Goal: Task Accomplishment & Management: Complete application form

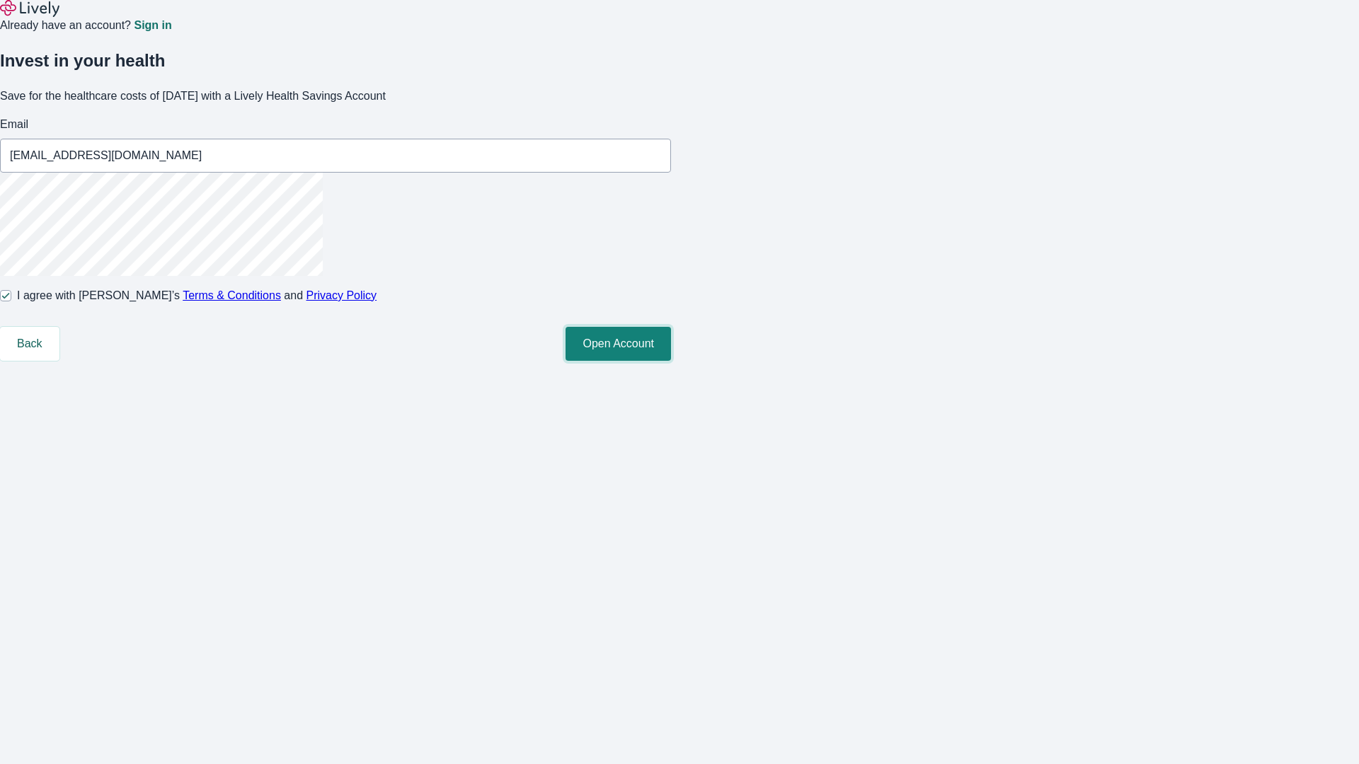
click at [671, 361] on button "Open Account" at bounding box center [618, 344] width 105 height 34
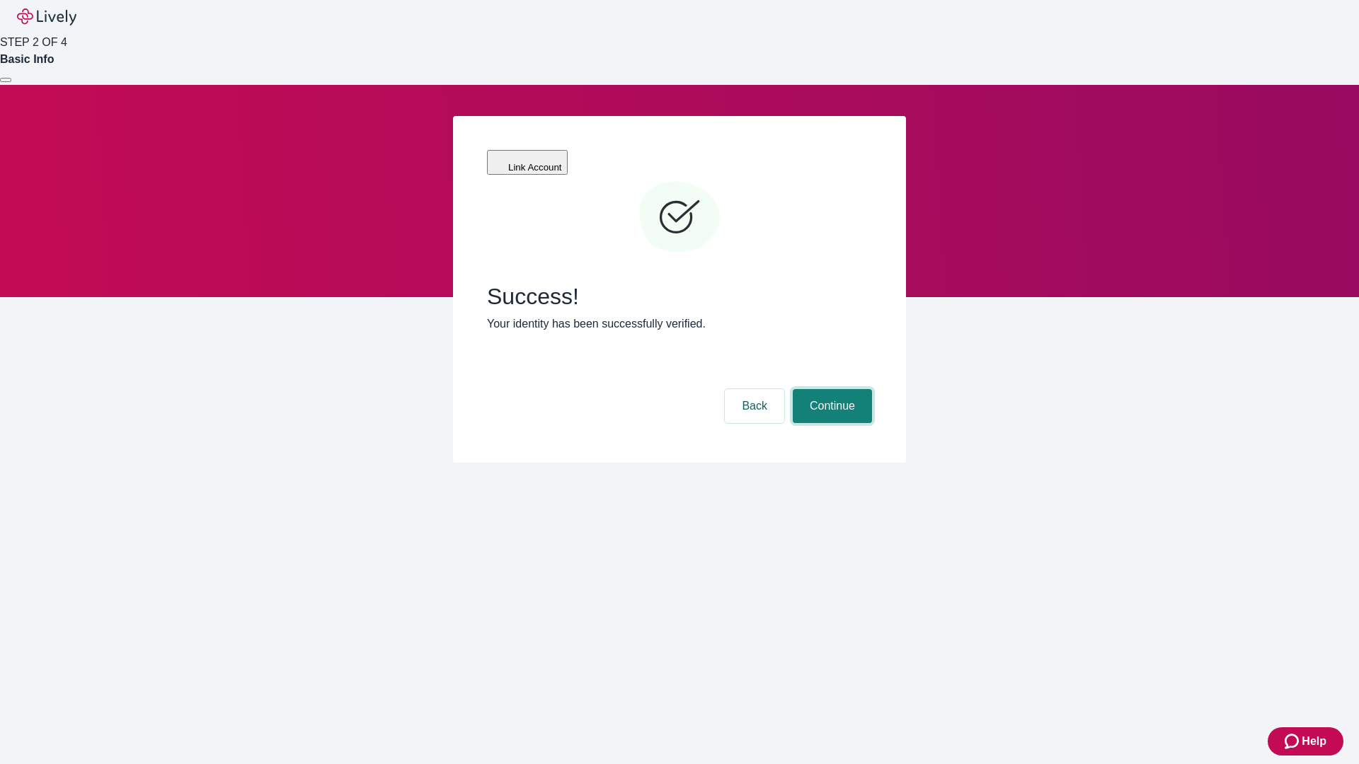
click at [830, 389] on button "Continue" at bounding box center [832, 406] width 79 height 34
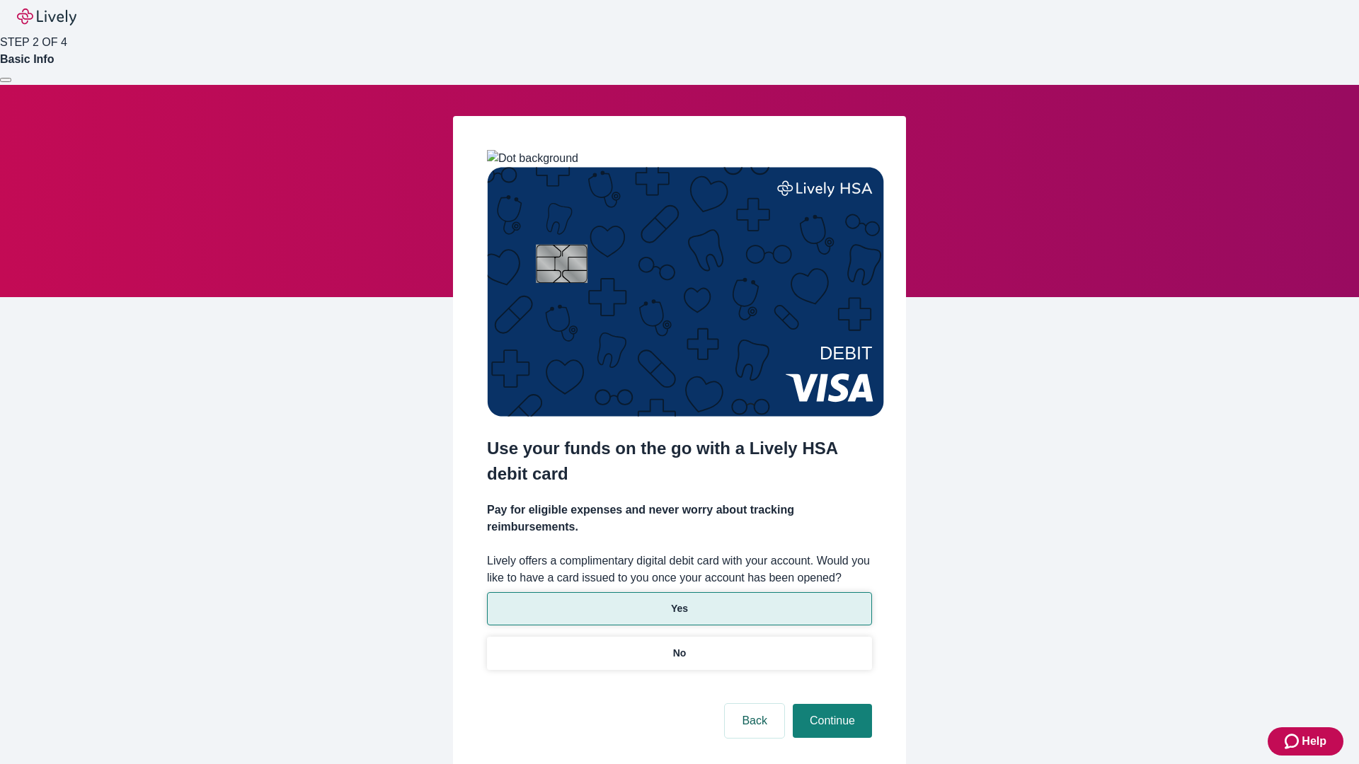
click at [679, 602] on p "Yes" at bounding box center [679, 609] width 17 height 15
click at [830, 704] on button "Continue" at bounding box center [832, 721] width 79 height 34
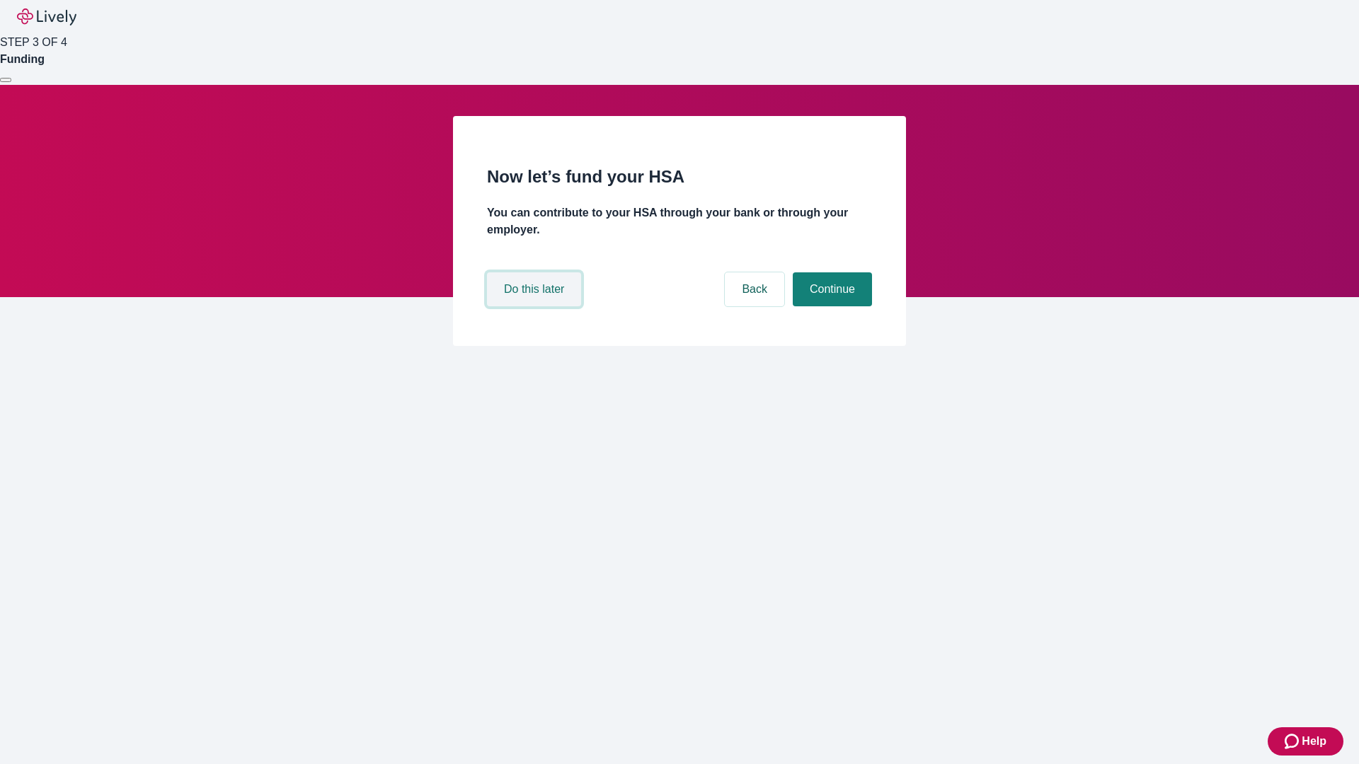
click at [536, 306] on button "Do this later" at bounding box center [534, 290] width 94 height 34
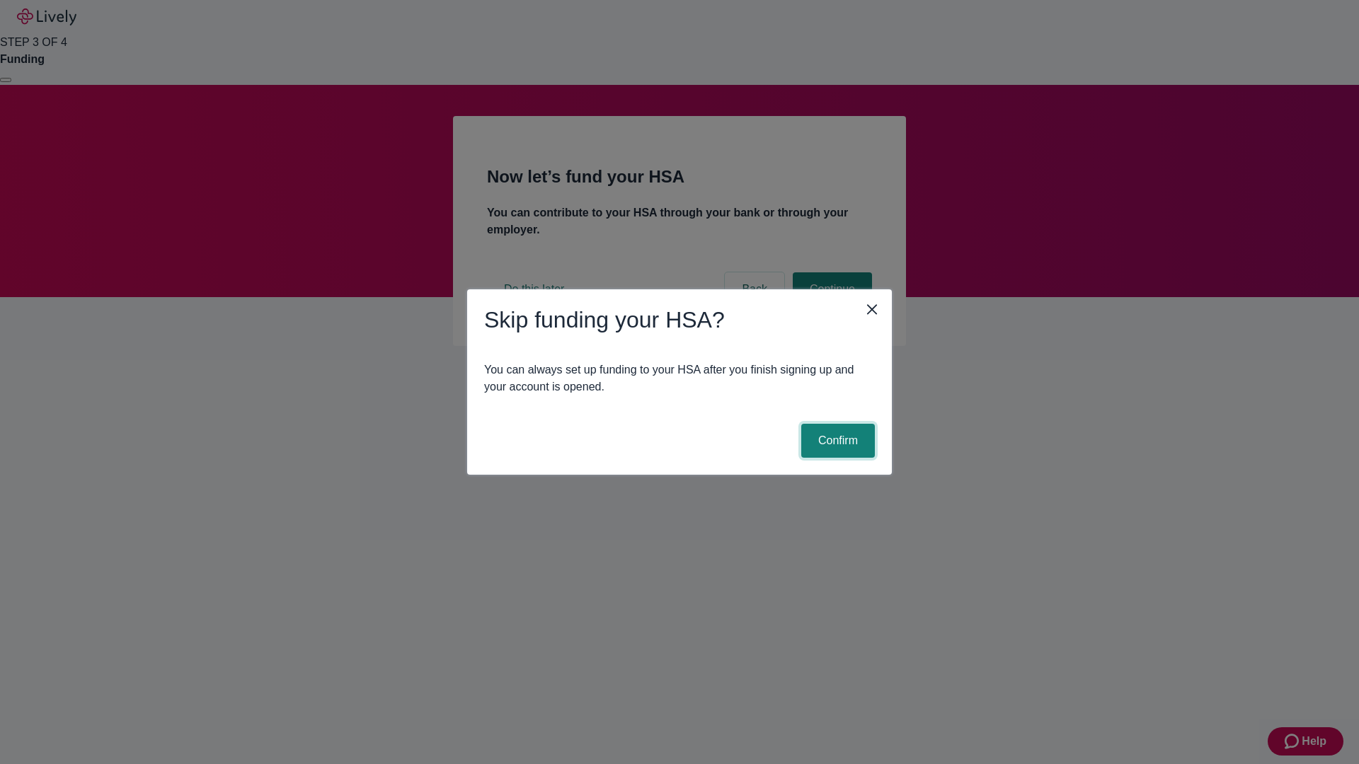
click at [836, 441] on button "Confirm" at bounding box center [838, 441] width 74 height 34
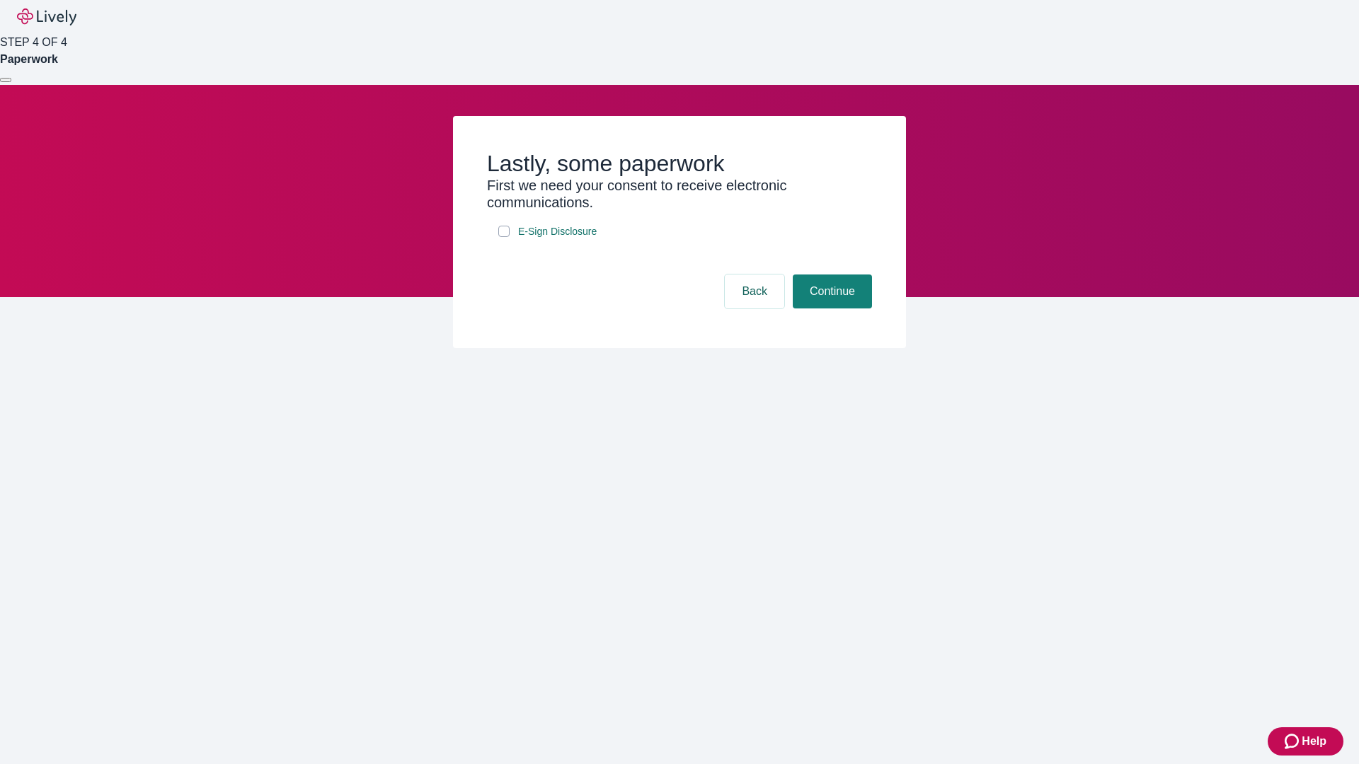
click at [504, 237] on input "E-Sign Disclosure" at bounding box center [503, 231] width 11 height 11
checkbox input "true"
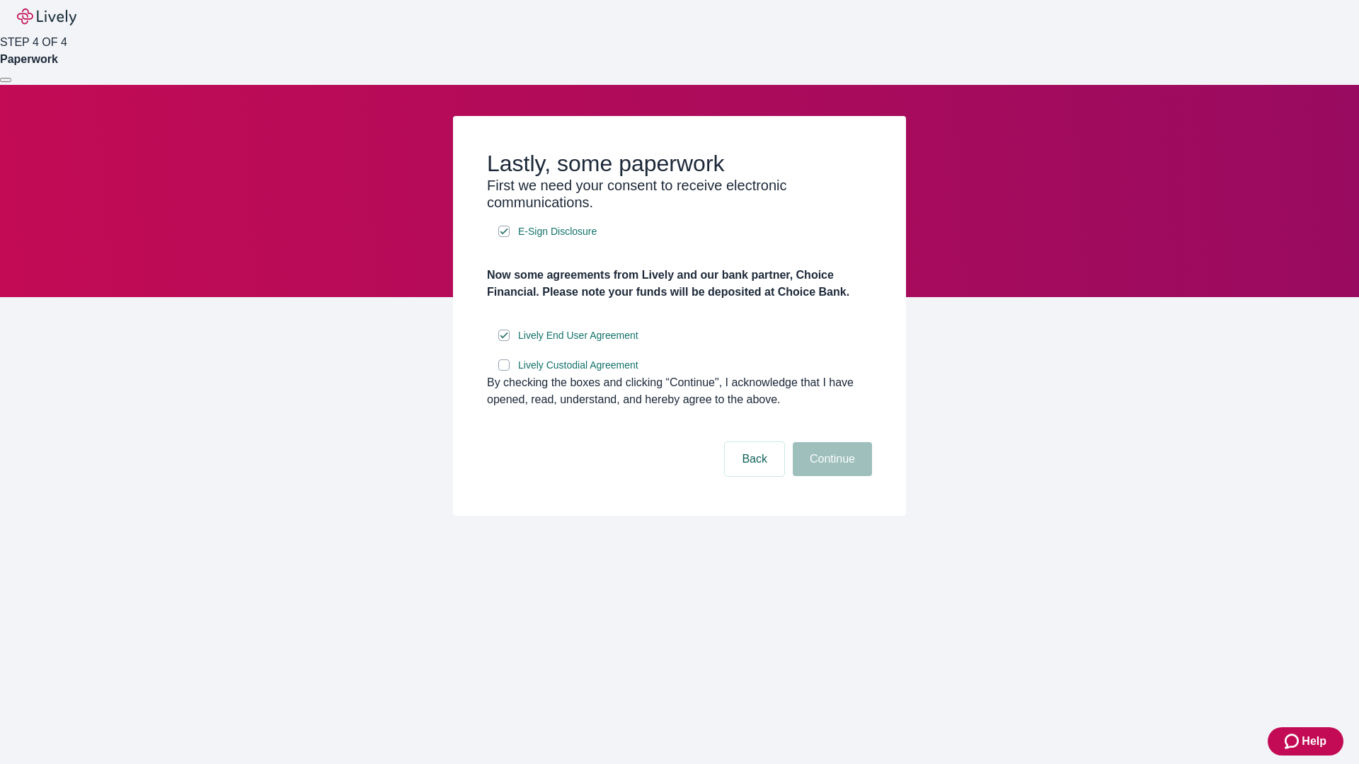
click at [504, 371] on input "Lively Custodial Agreement" at bounding box center [503, 365] width 11 height 11
checkbox input "true"
click at [830, 476] on button "Continue" at bounding box center [832, 459] width 79 height 34
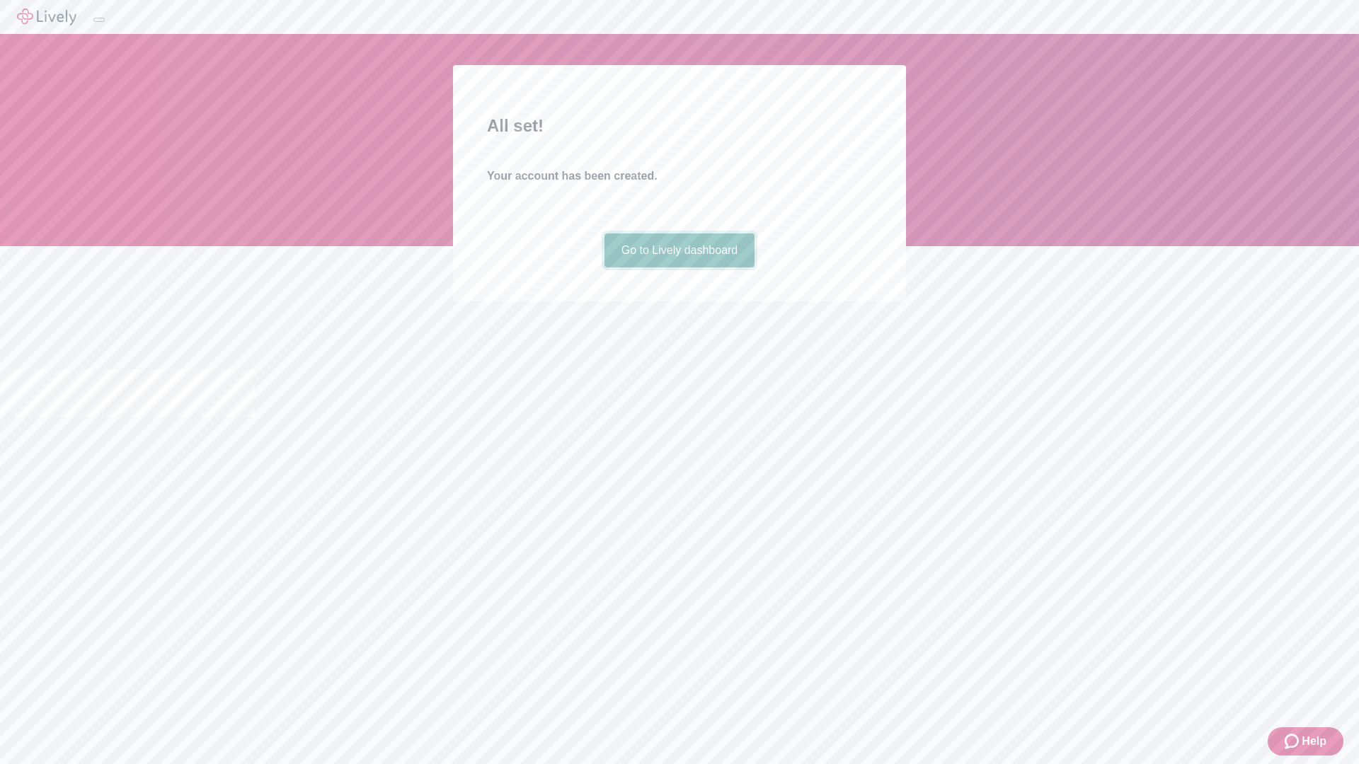
click at [679, 268] on link "Go to Lively dashboard" at bounding box center [679, 251] width 151 height 34
